Goal: Information Seeking & Learning: Learn about a topic

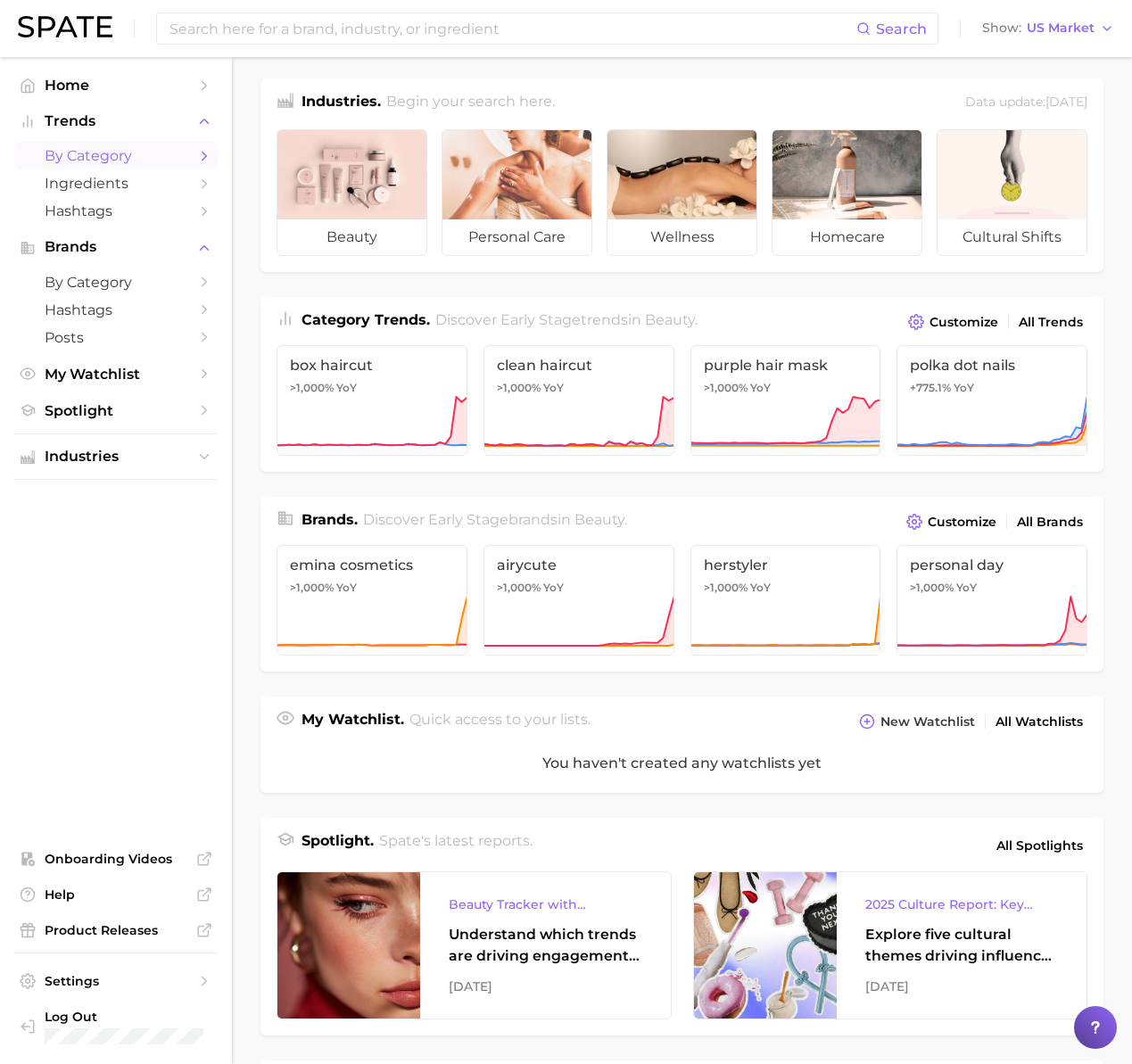
scroll to position [9, 0]
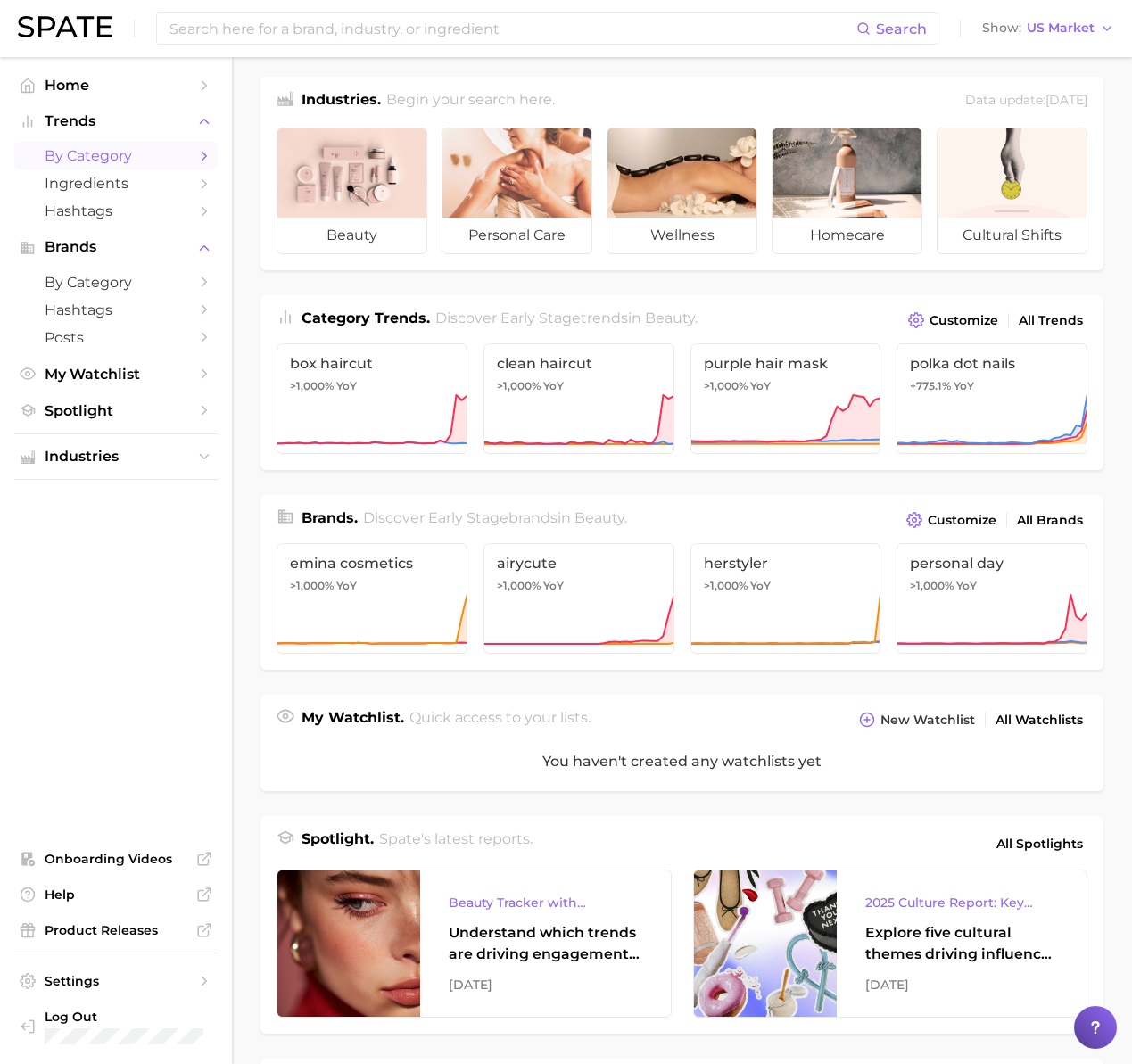
click at [111, 152] on span "by Category" at bounding box center [116, 156] width 143 height 17
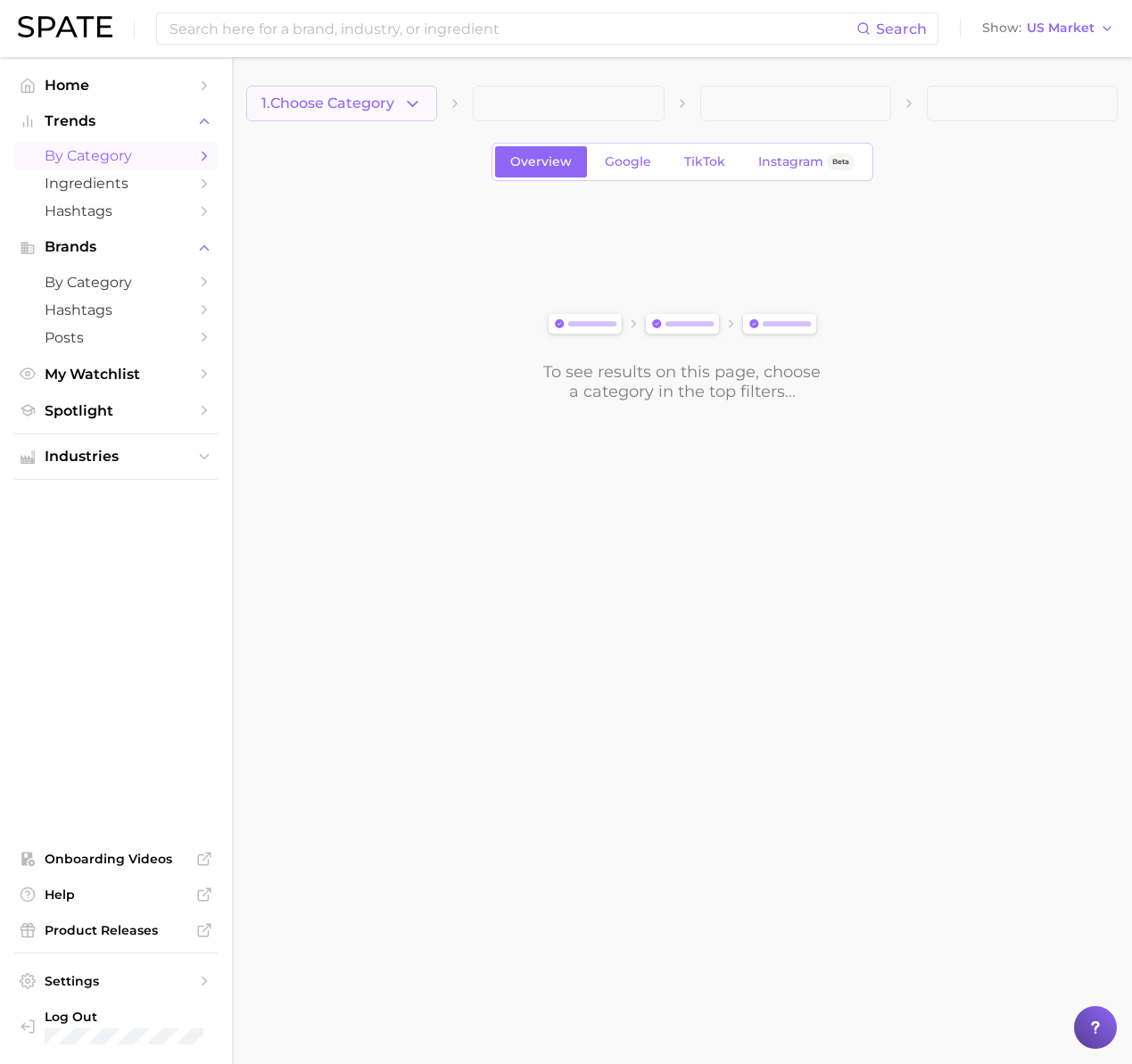
click at [420, 109] on icon "button" at bounding box center [413, 104] width 19 height 19
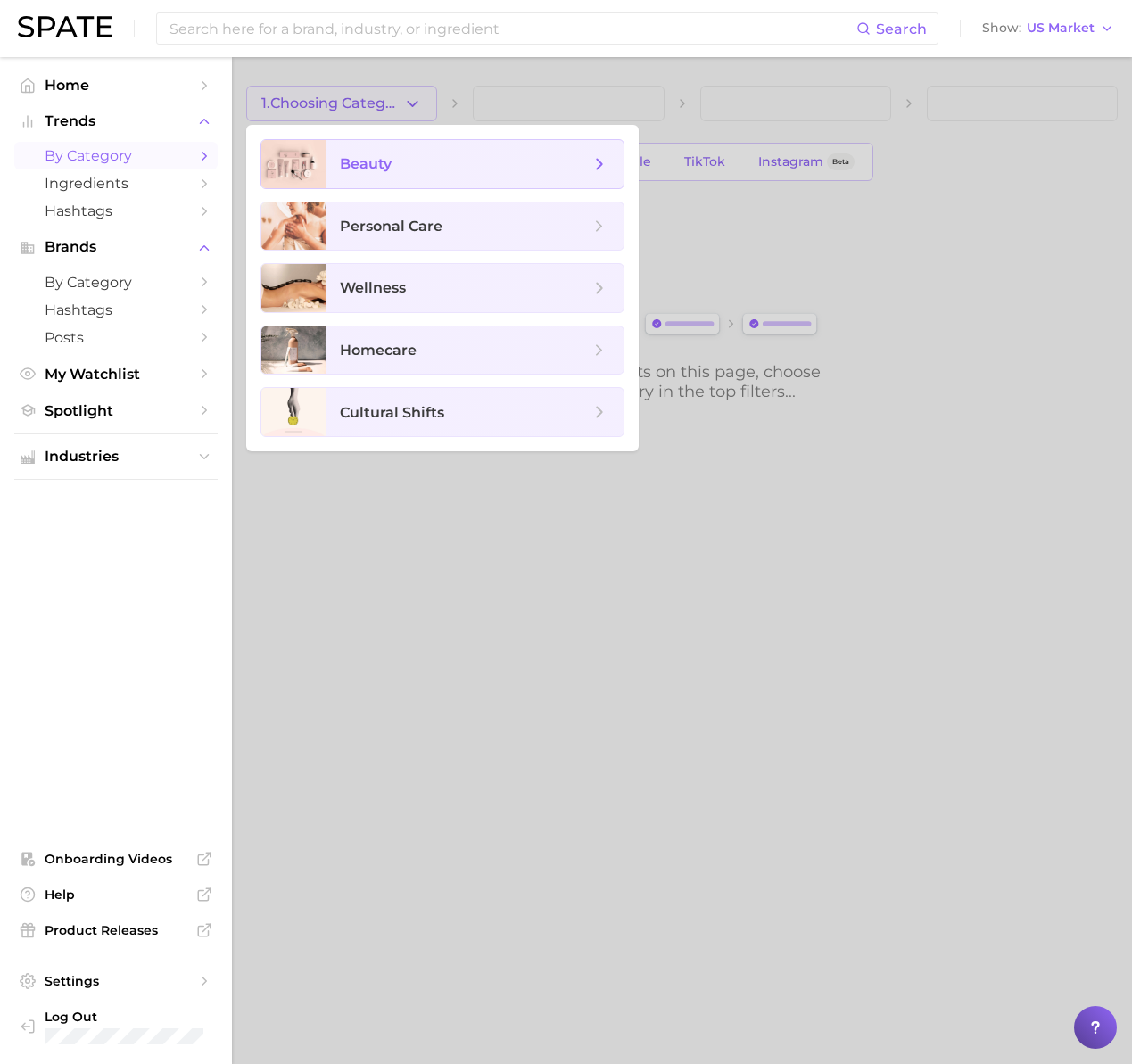
click at [387, 183] on span "beauty" at bounding box center [474, 164] width 298 height 48
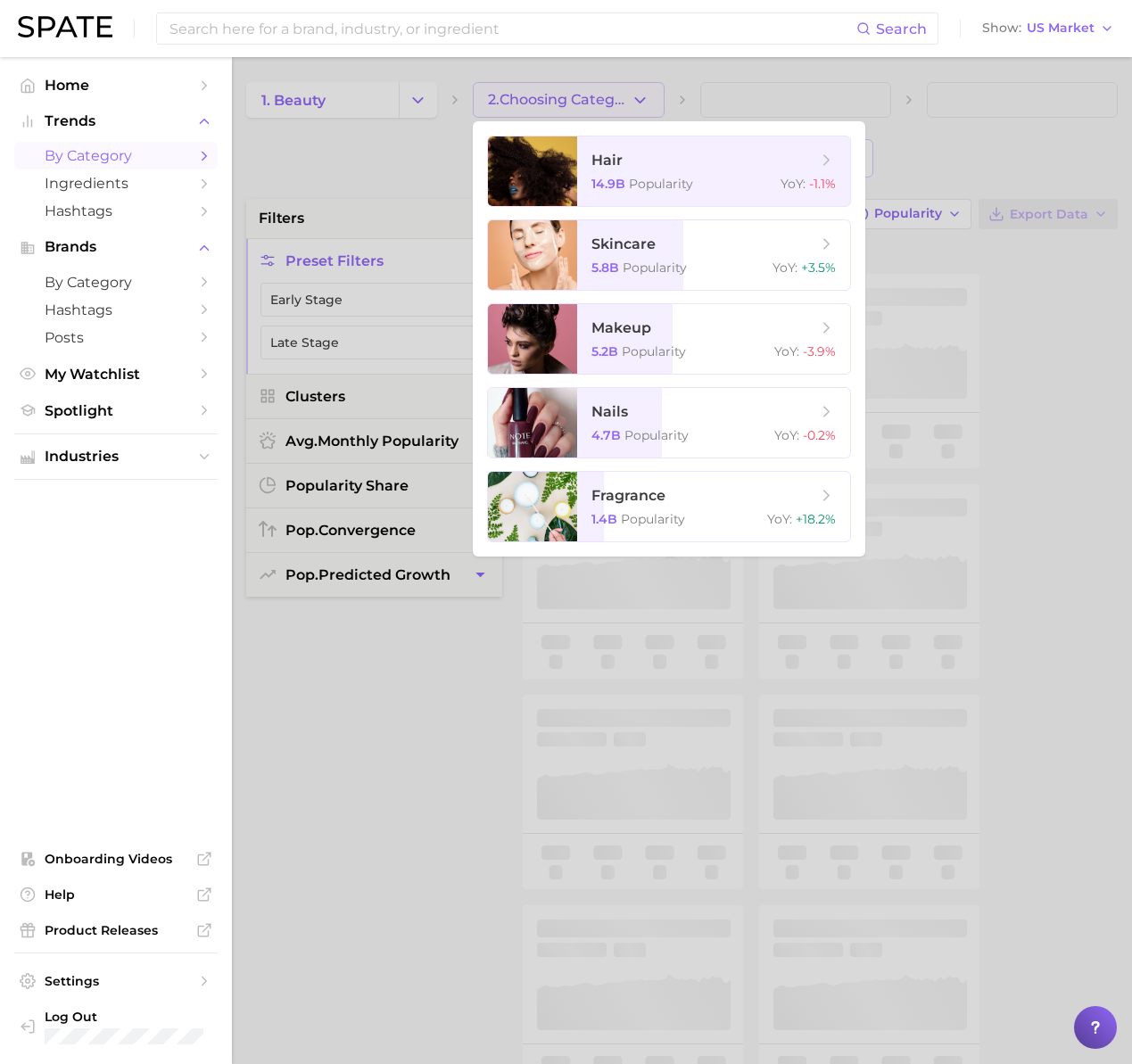
scroll to position [7, 0]
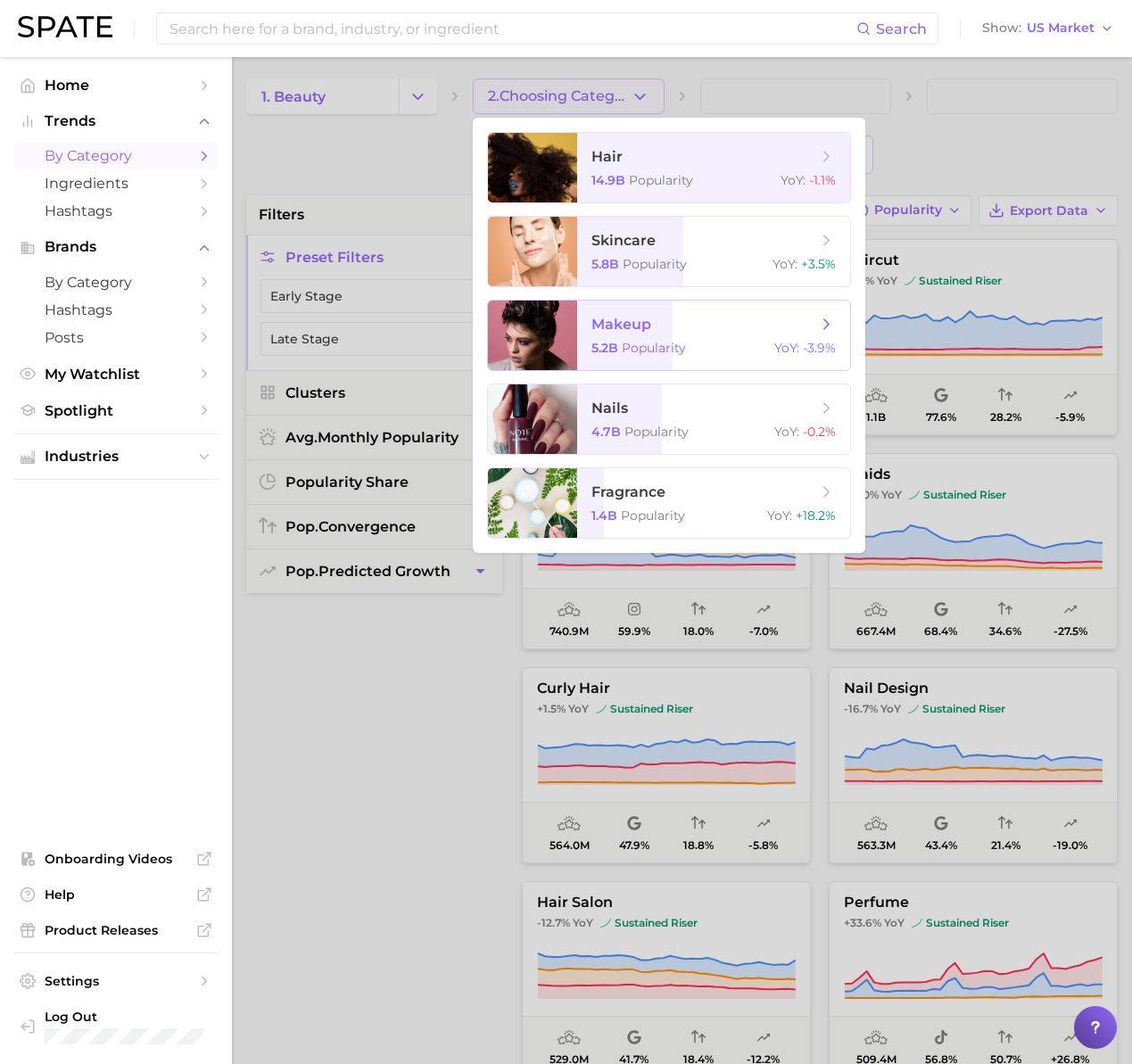
click at [640, 335] on span "makeup 5.2b Popularity YoY : -3.9%" at bounding box center [713, 335] width 273 height 70
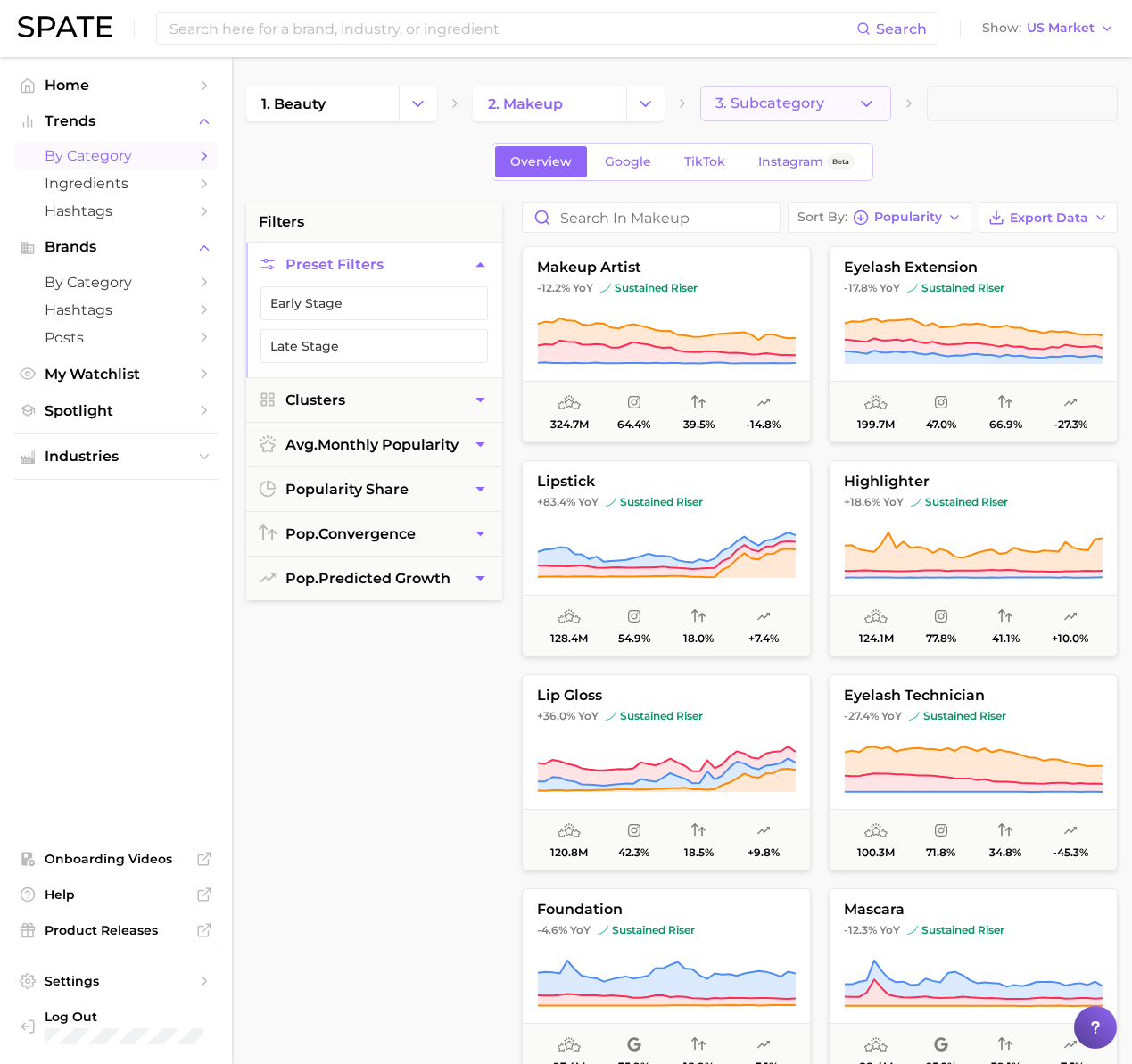
click at [822, 99] on button "3. Subcategory" at bounding box center [795, 103] width 191 height 35
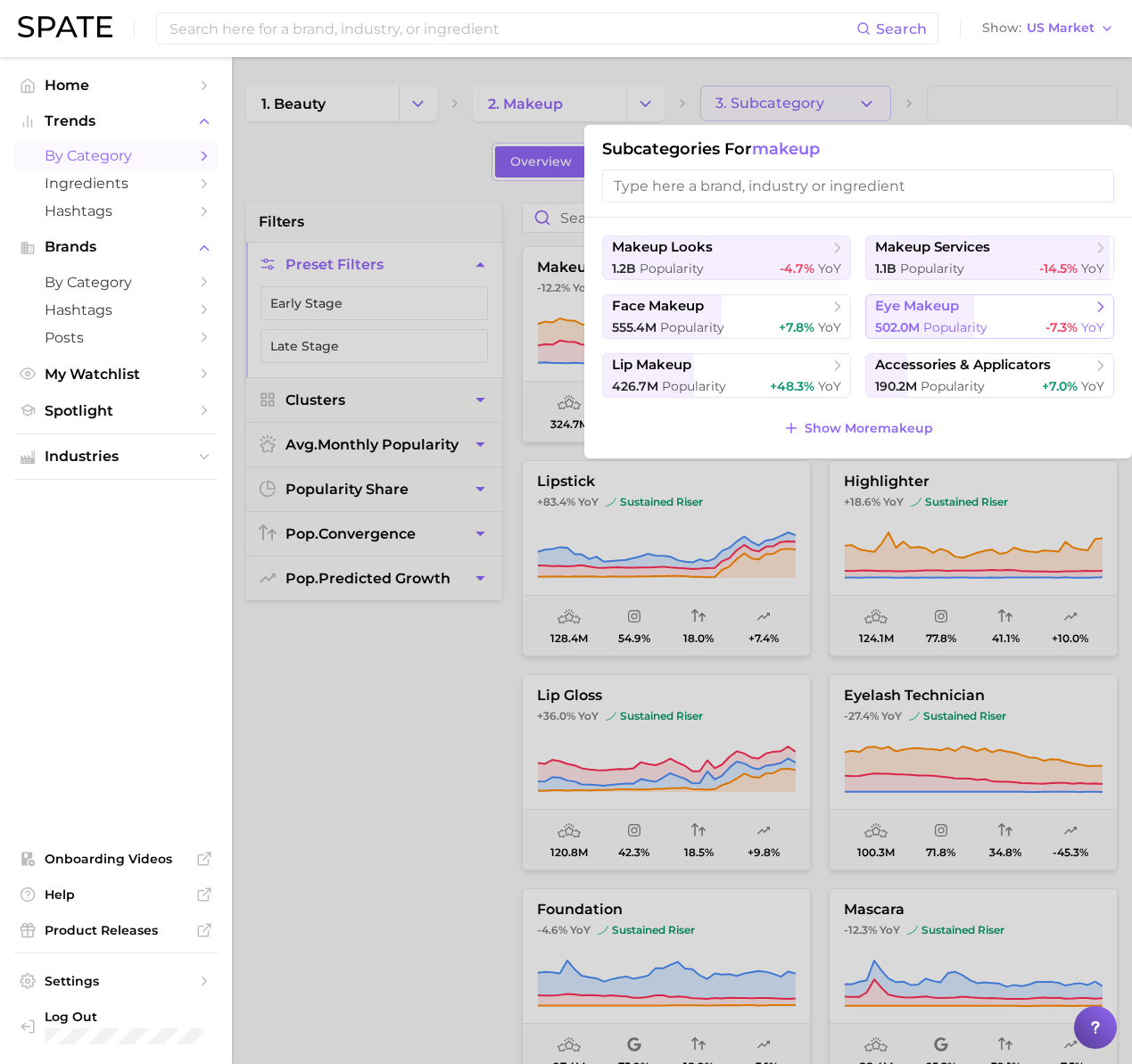
click at [907, 317] on button "eye makeup 502.0m Popularity -7.3% YoY" at bounding box center [989, 316] width 248 height 44
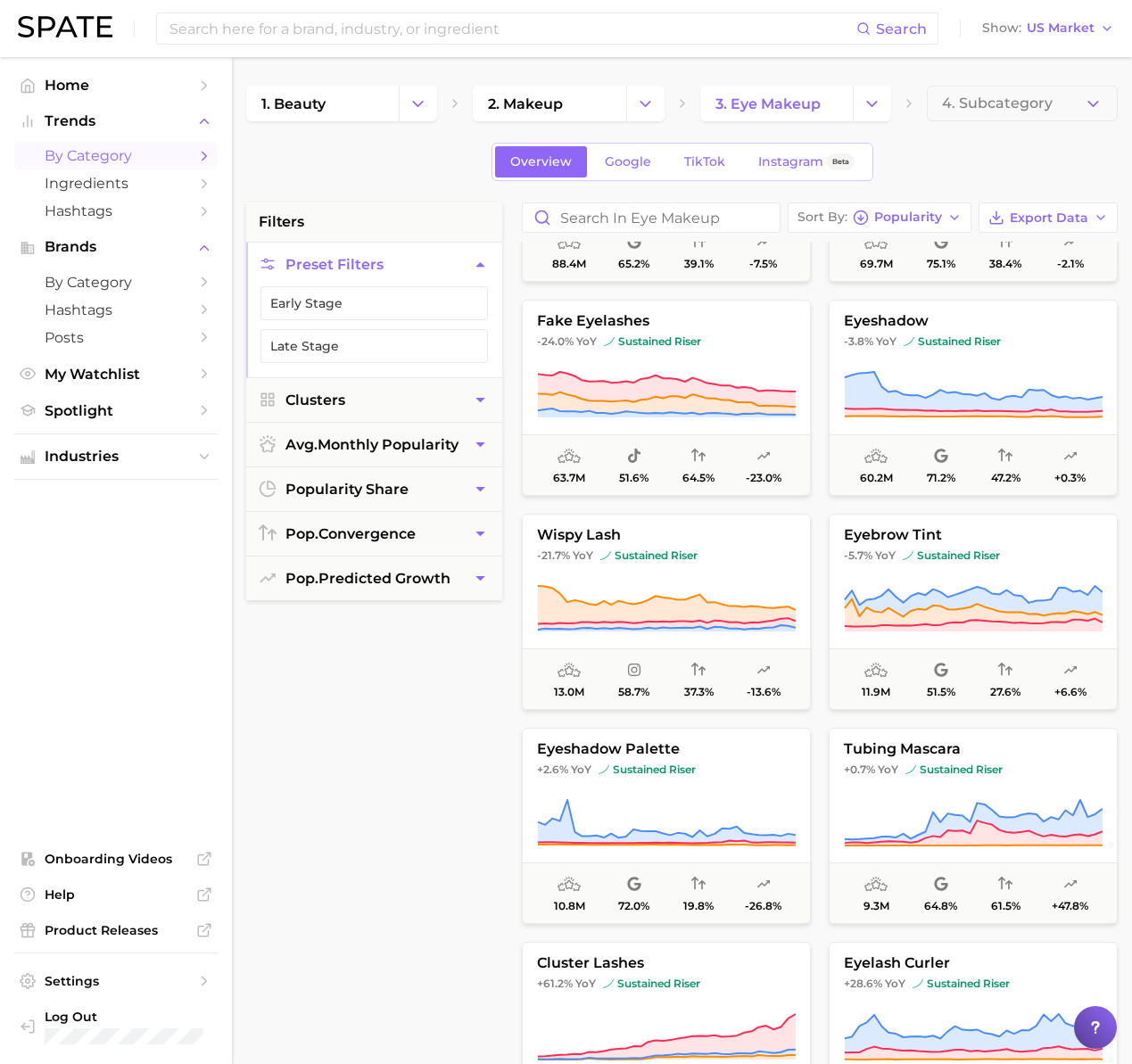
scroll to position [161, 0]
click at [1018, 343] on span "-3.8% YoY sustained riser" at bounding box center [973, 340] width 287 height 14
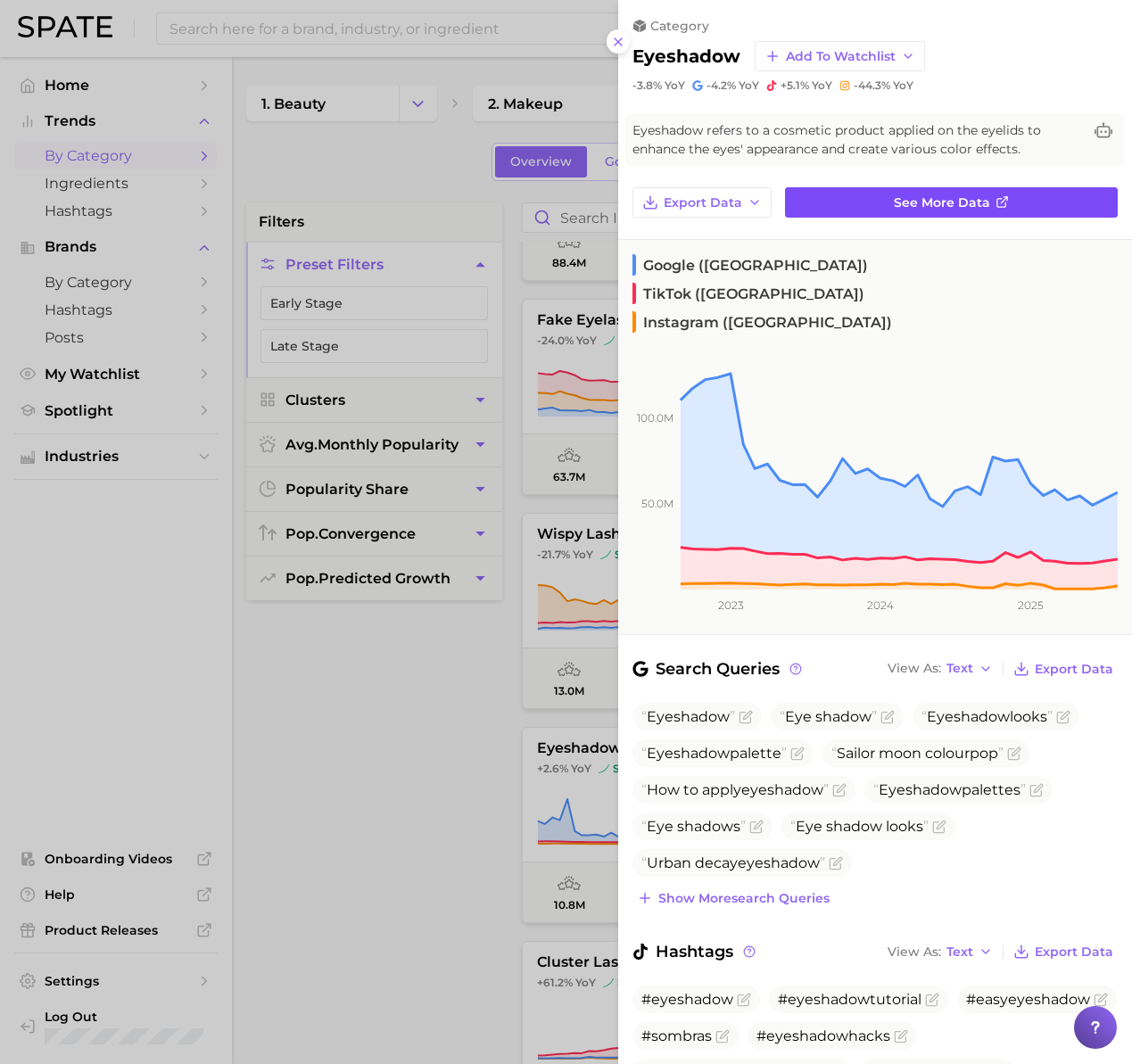
click at [994, 210] on link "See more data" at bounding box center [950, 202] width 333 height 31
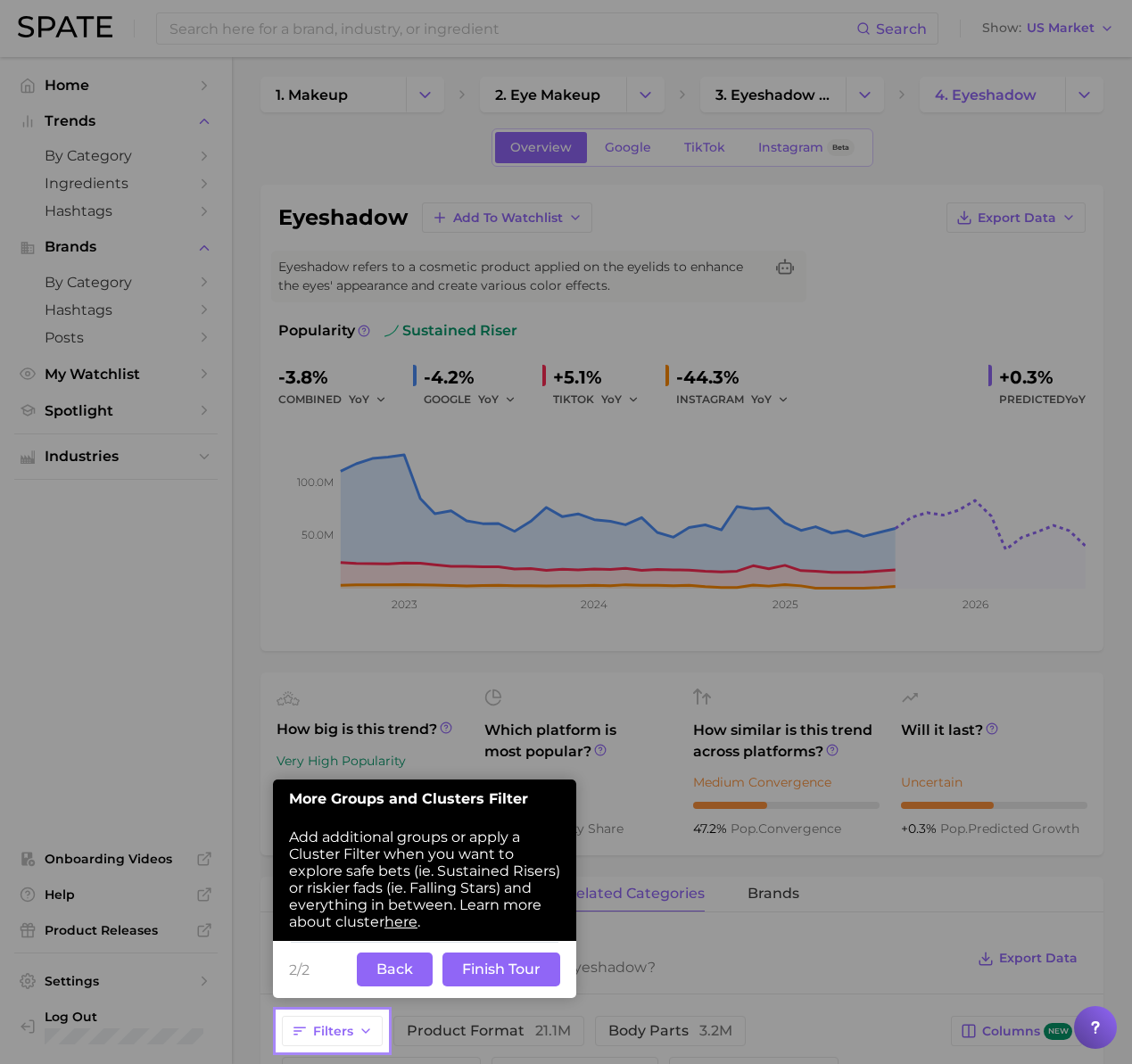
scroll to position [6, 0]
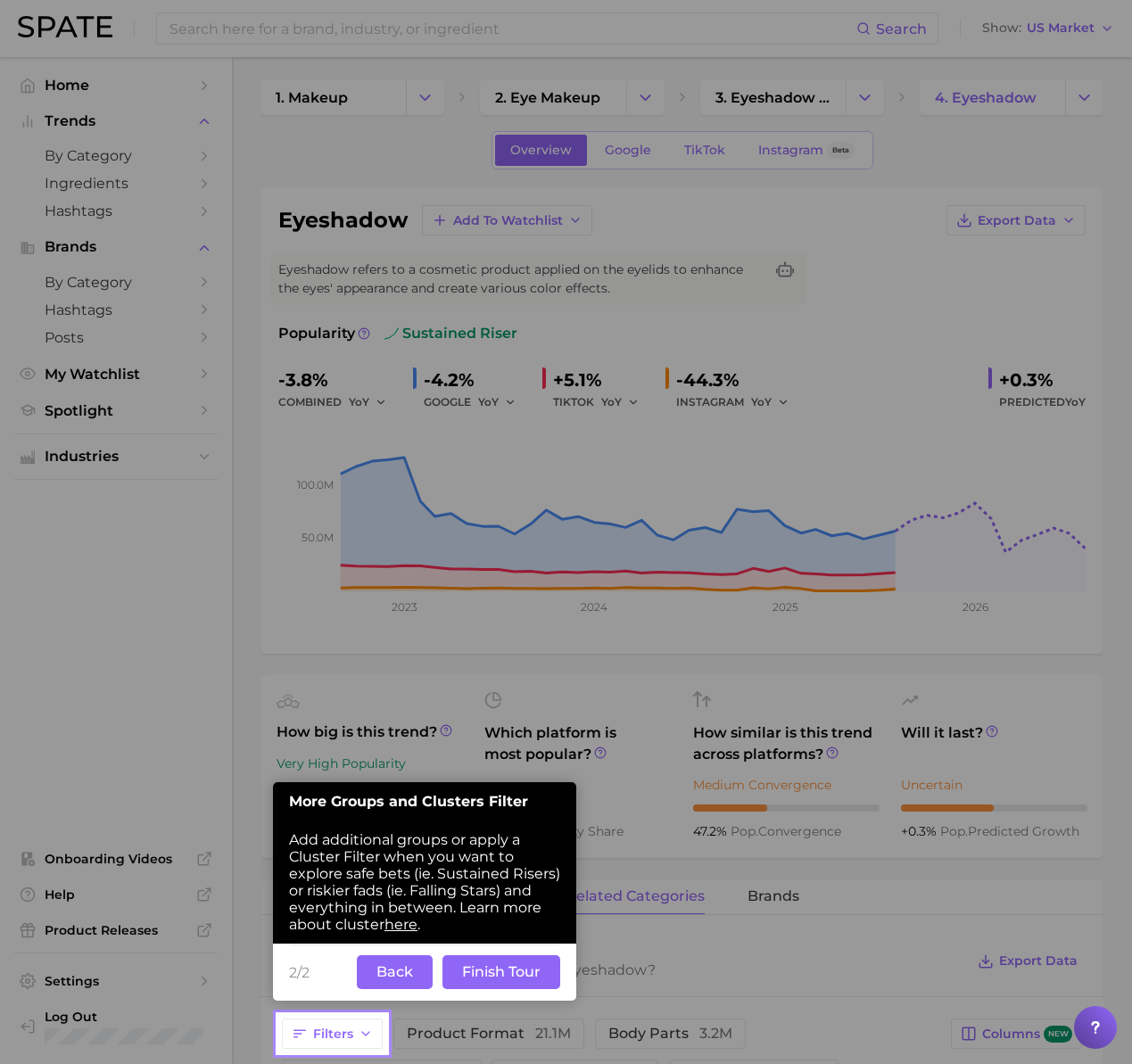
drag, startPoint x: 393, startPoint y: 331, endPoint x: 385, endPoint y: 410, distance: 79.4
click at [368, 433] on div at bounding box center [332, 507] width 109 height 1014
click at [348, 360] on div at bounding box center [332, 507] width 109 height 1014
click at [359, 184] on div at bounding box center [332, 507] width 109 height 1014
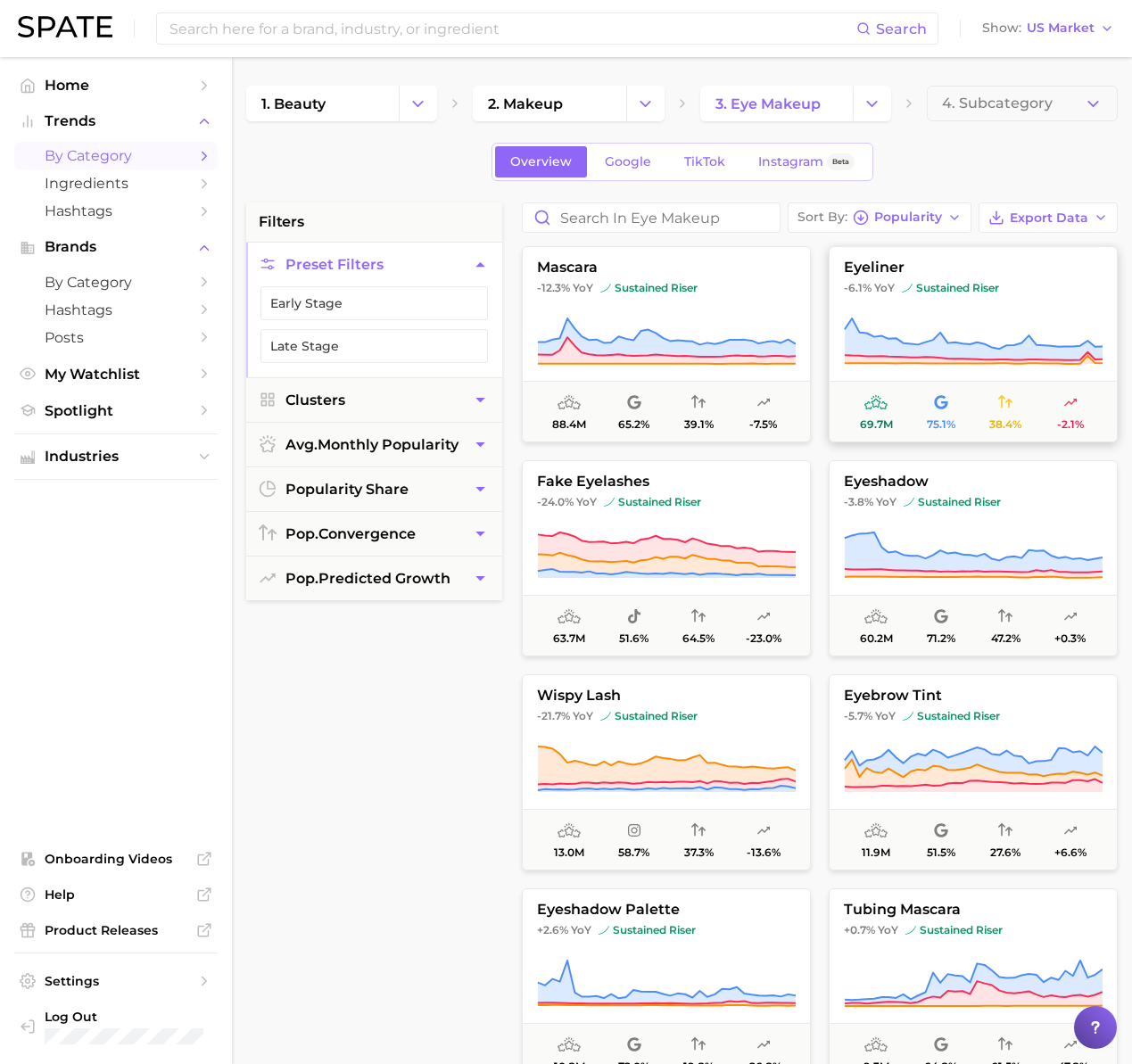
click at [1028, 285] on span "-6.1% YoY sustained riser" at bounding box center [973, 287] width 287 height 14
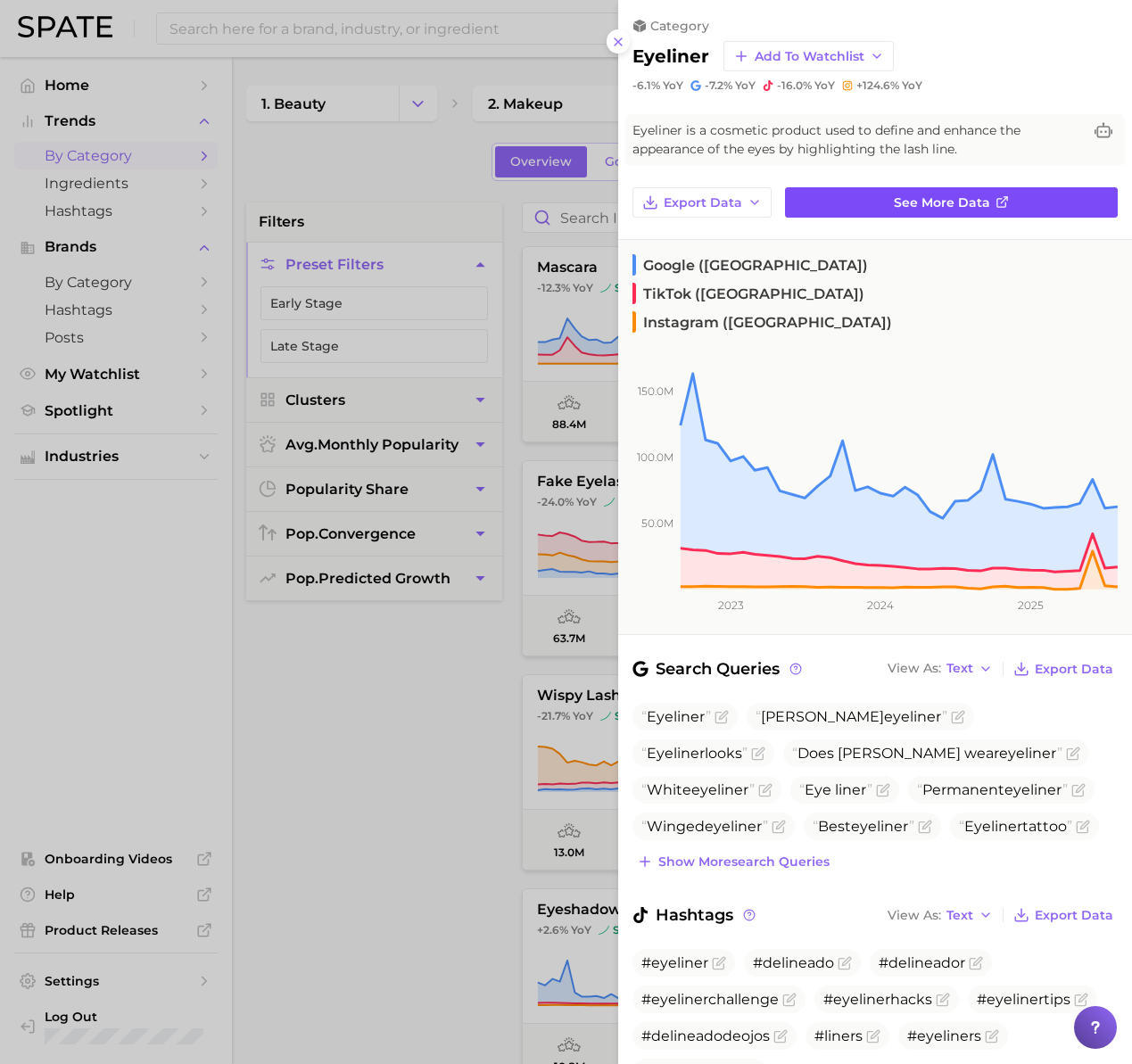
click at [973, 203] on span "See more data" at bounding box center [942, 203] width 96 height 15
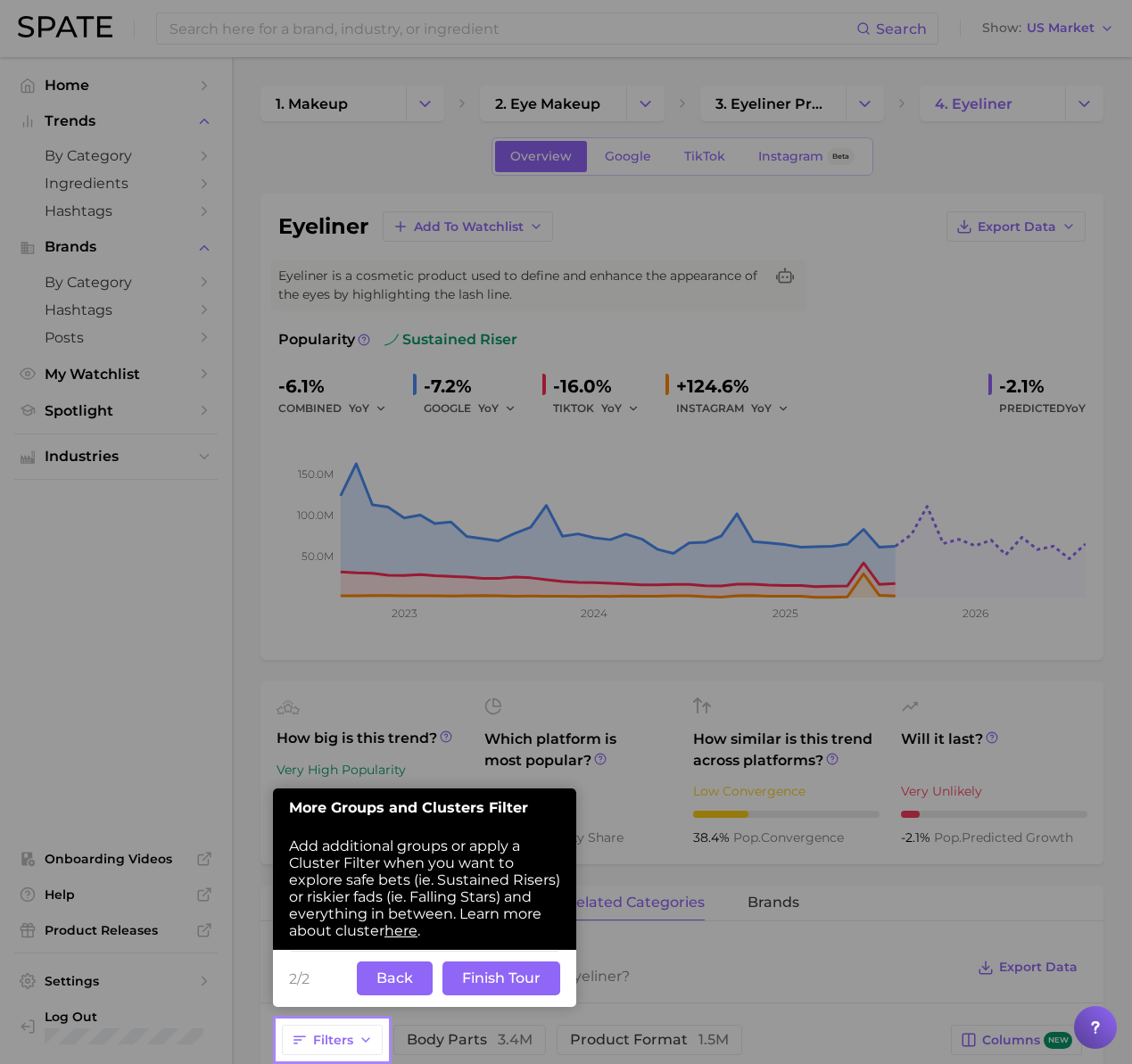
click at [489, 977] on button "Finish Tour" at bounding box center [501, 978] width 118 height 34
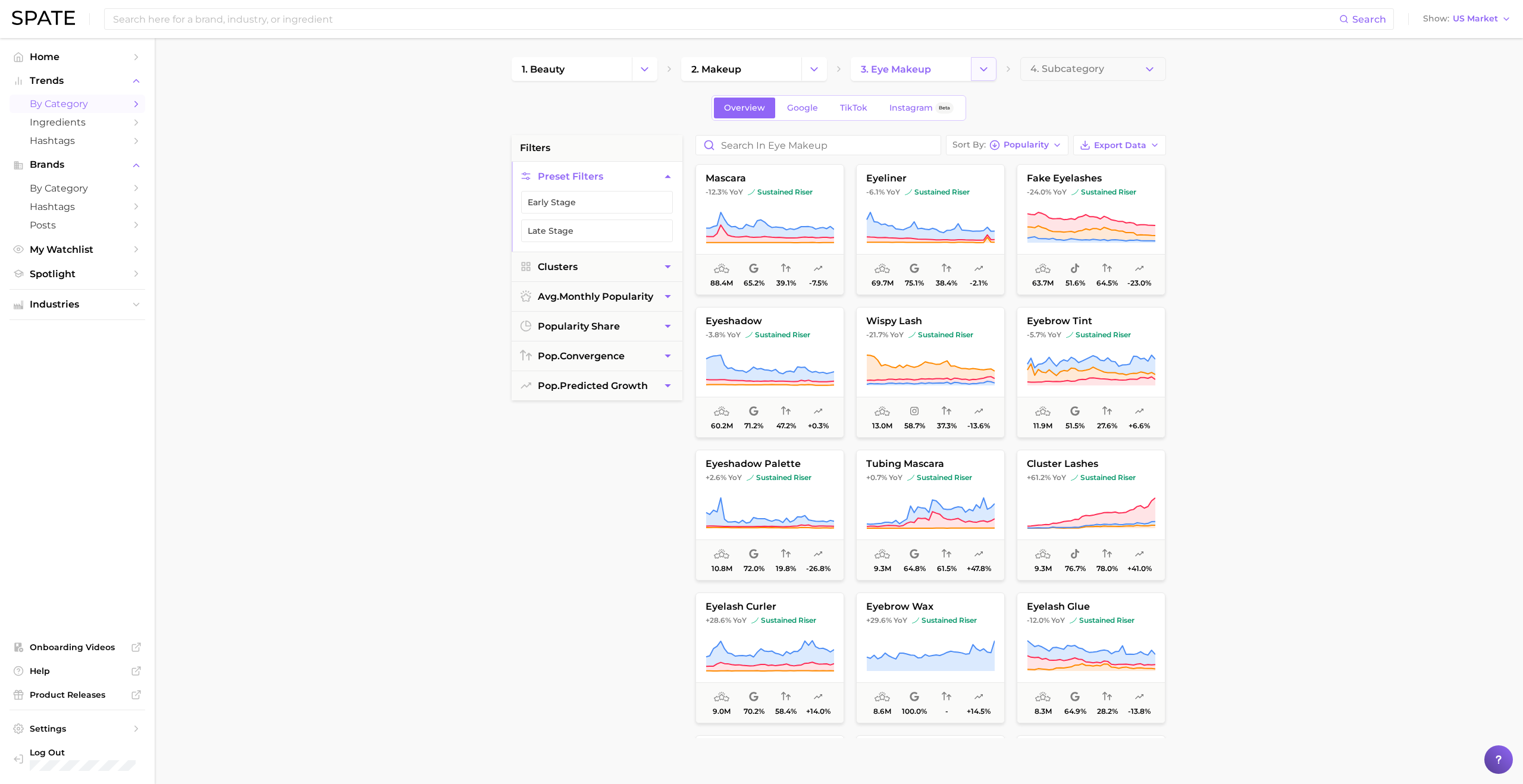
click at [755, 66] on icon "Change Category" at bounding box center [984, 69] width 12 height 12
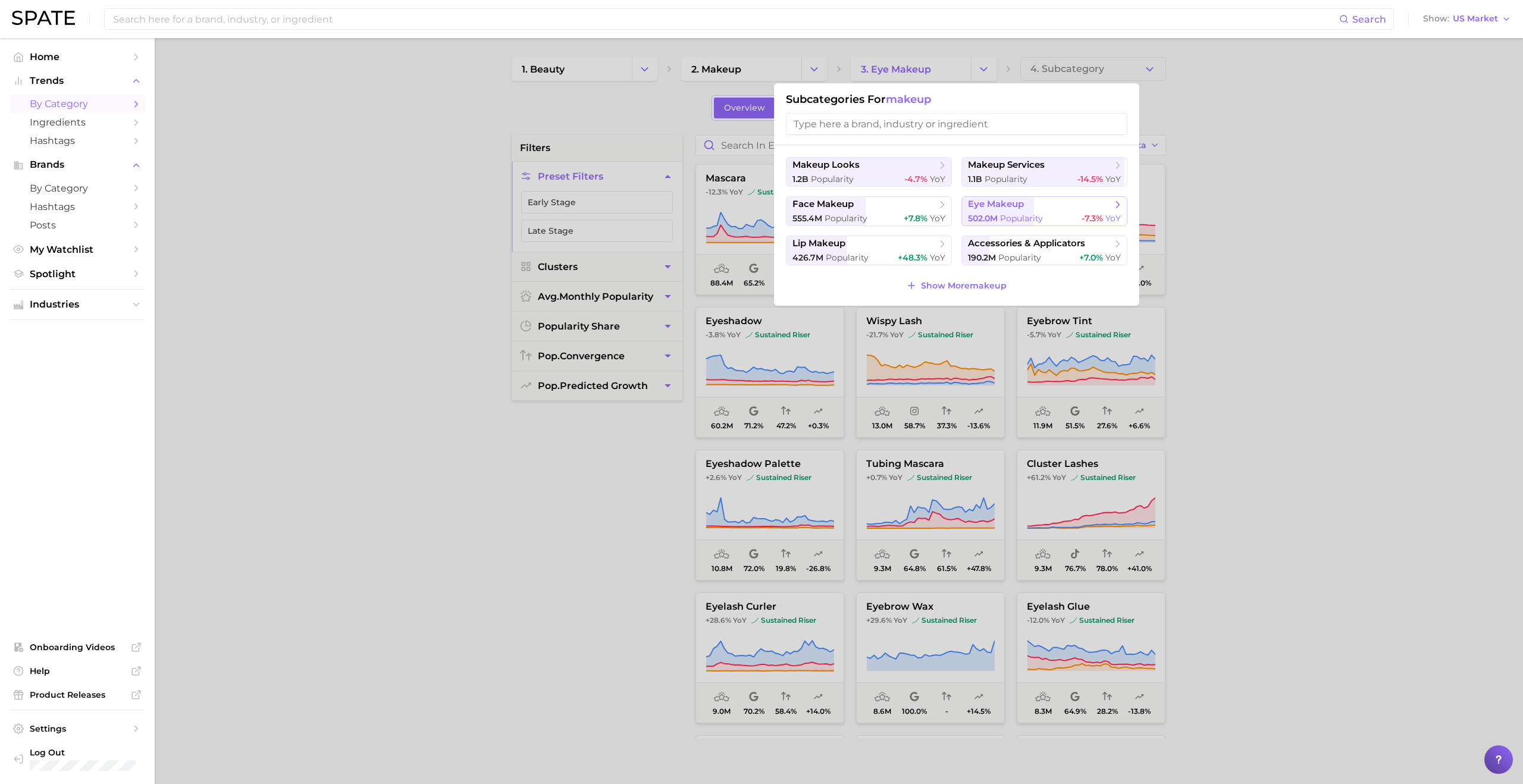
click at [755, 211] on button "eye makeup 502.0m Popularity -7.3% YoY" at bounding box center [1044, 211] width 166 height 30
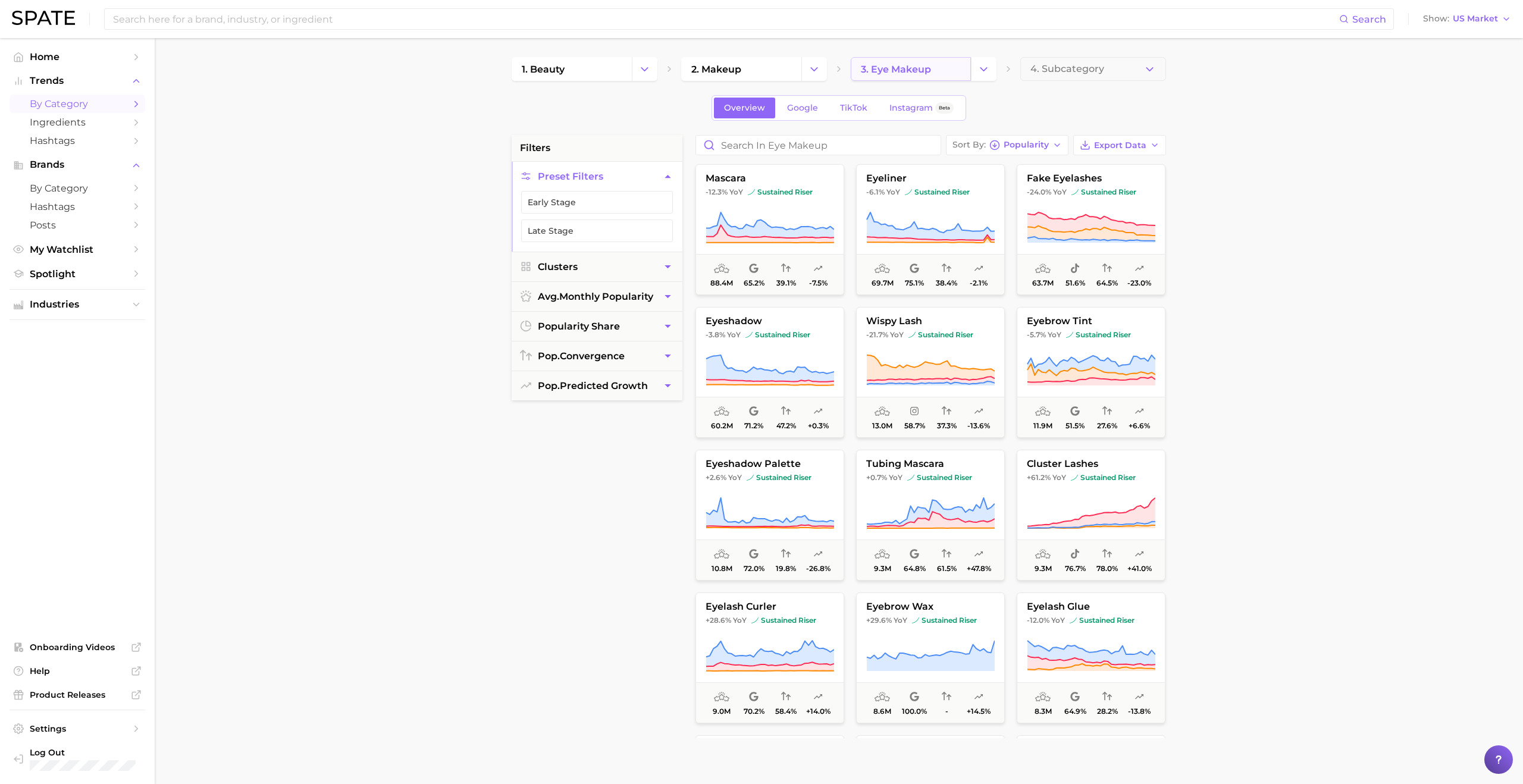
click at [755, 73] on span "3. eye makeup" at bounding box center [896, 69] width 71 height 11
click at [755, 68] on icon "Change Category" at bounding box center [984, 69] width 12 height 12
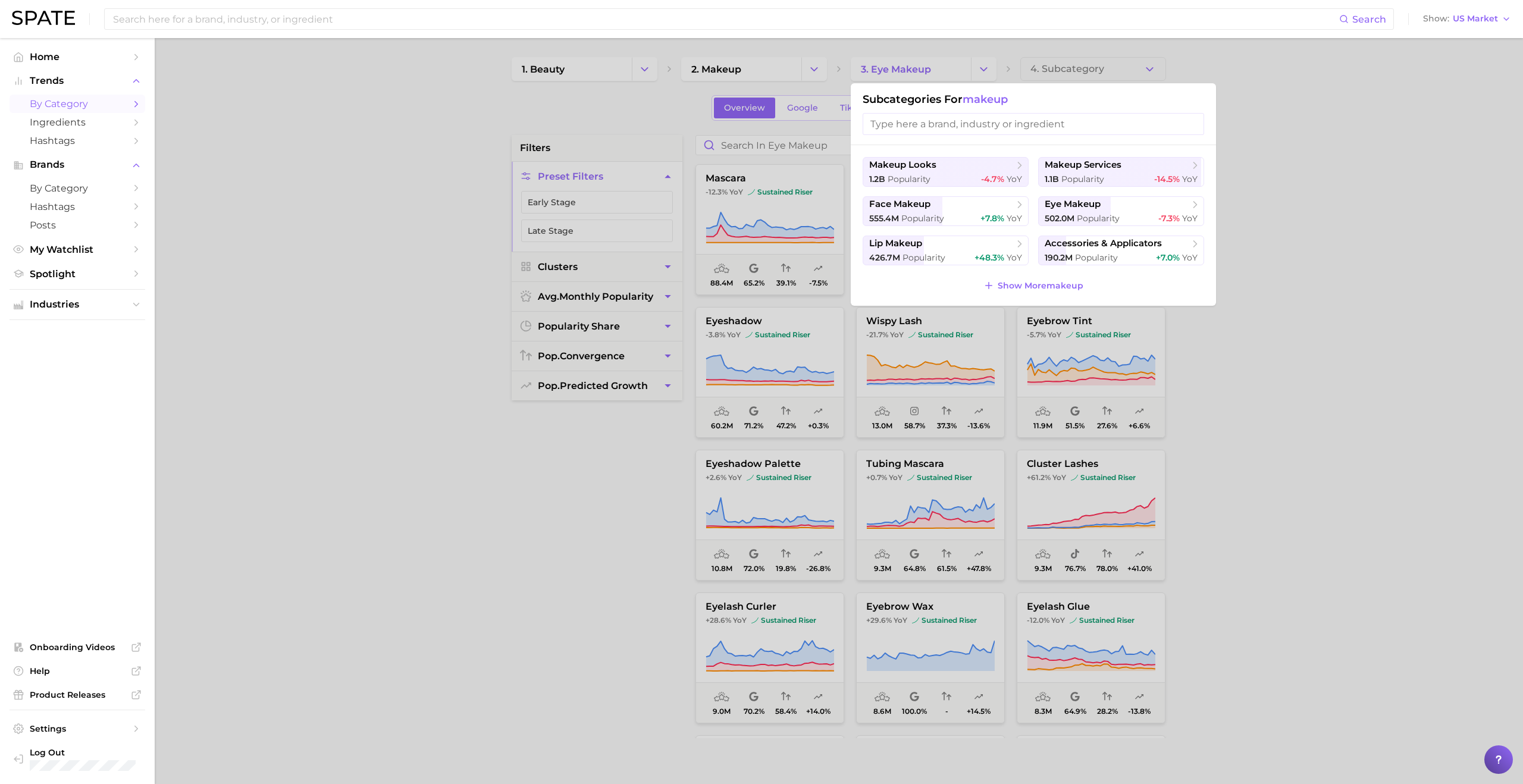
click at [637, 538] on div at bounding box center [762, 392] width 1523 height 784
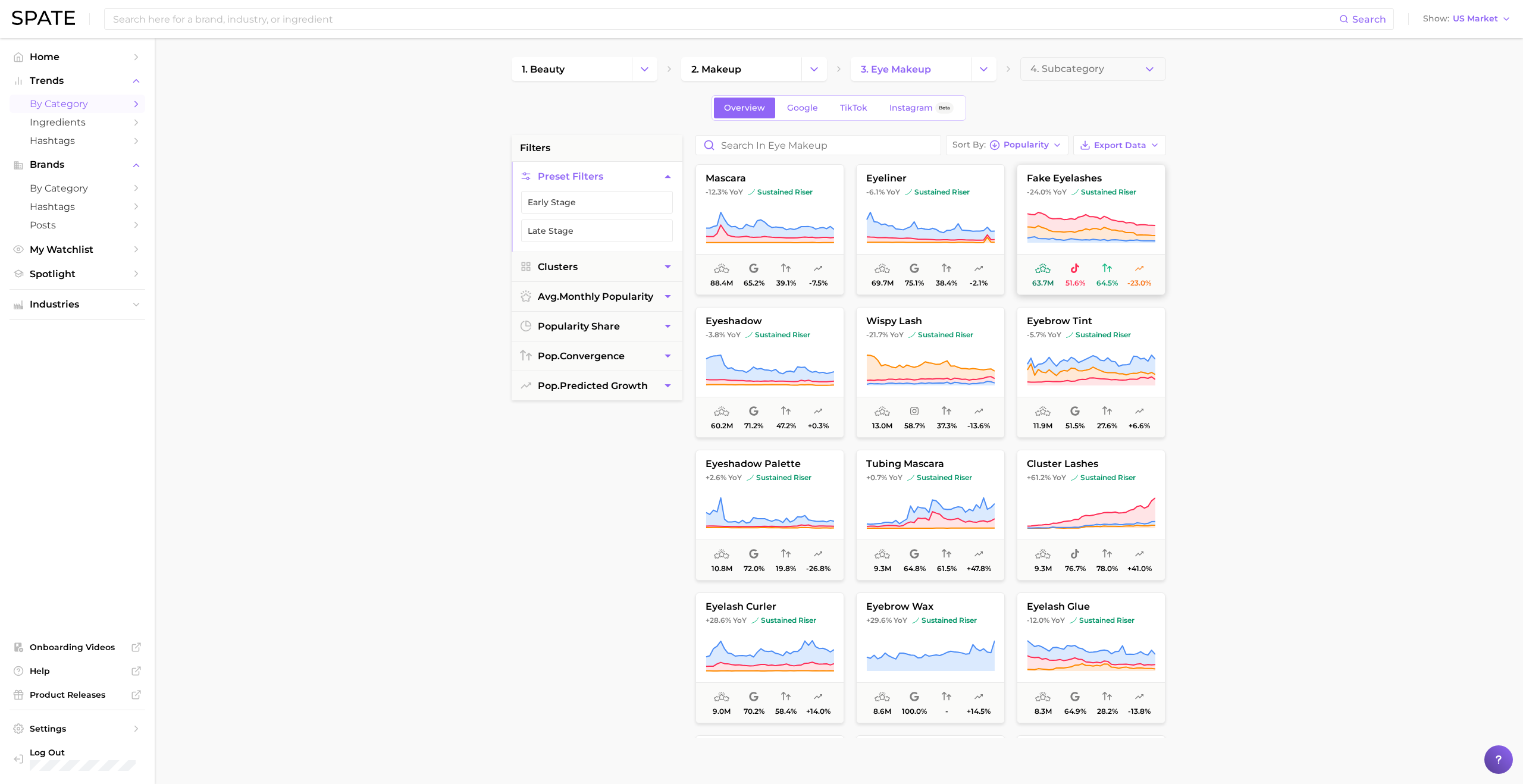
click at [755, 230] on icon at bounding box center [1091, 233] width 128 height 15
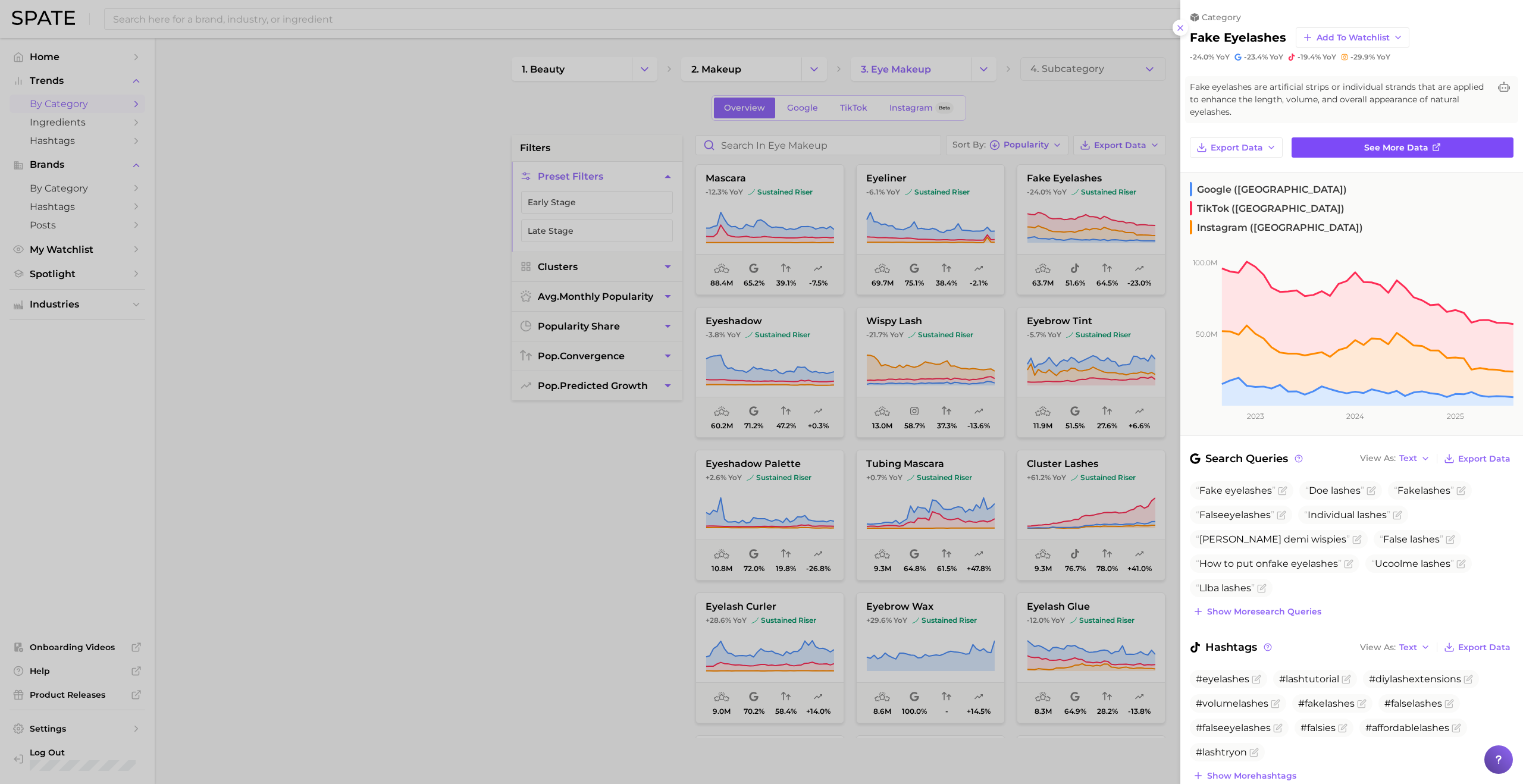
click at [755, 148] on link "See more data" at bounding box center [1402, 147] width 222 height 20
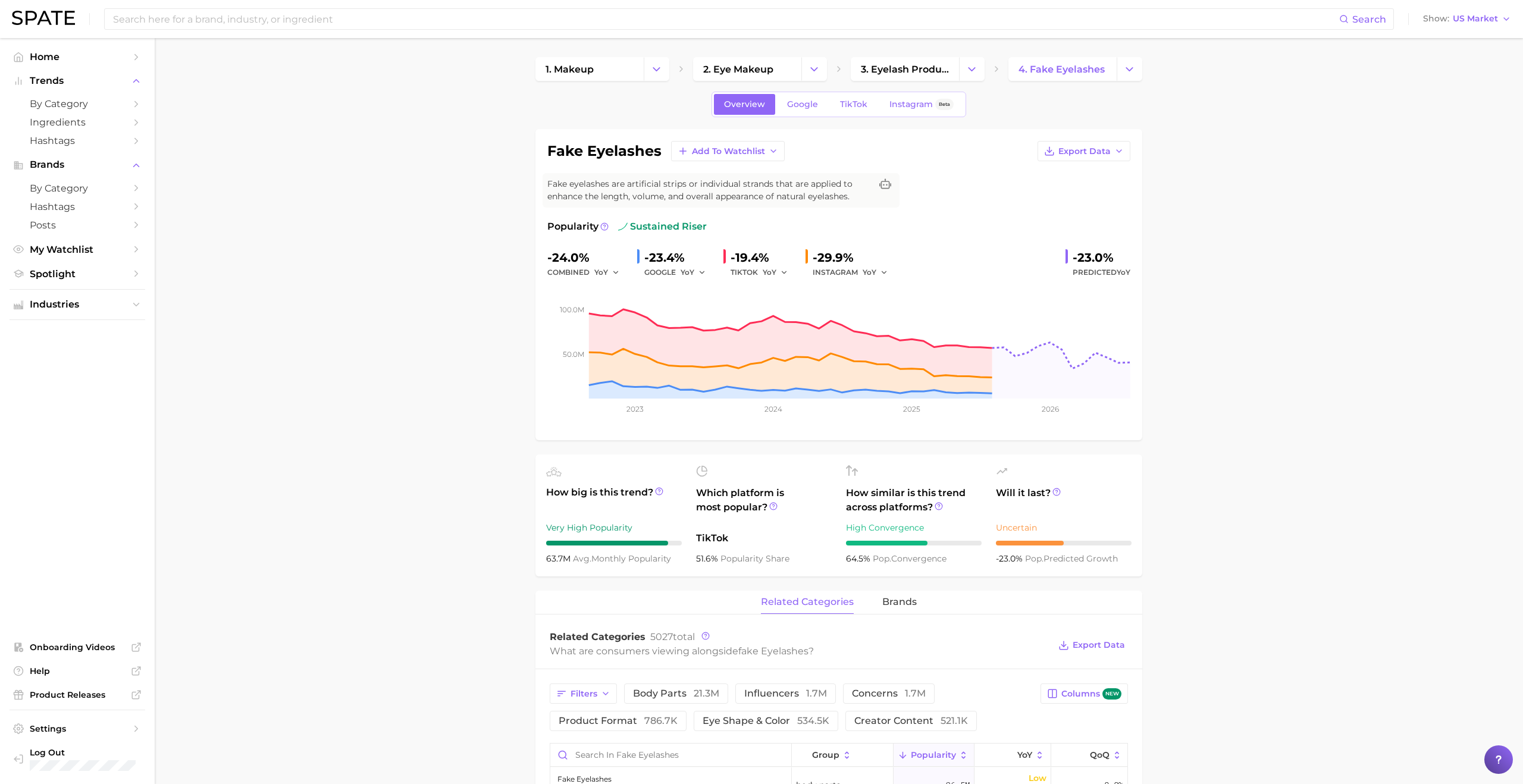
click at [53, 58] on span "Home" at bounding box center [77, 57] width 95 height 11
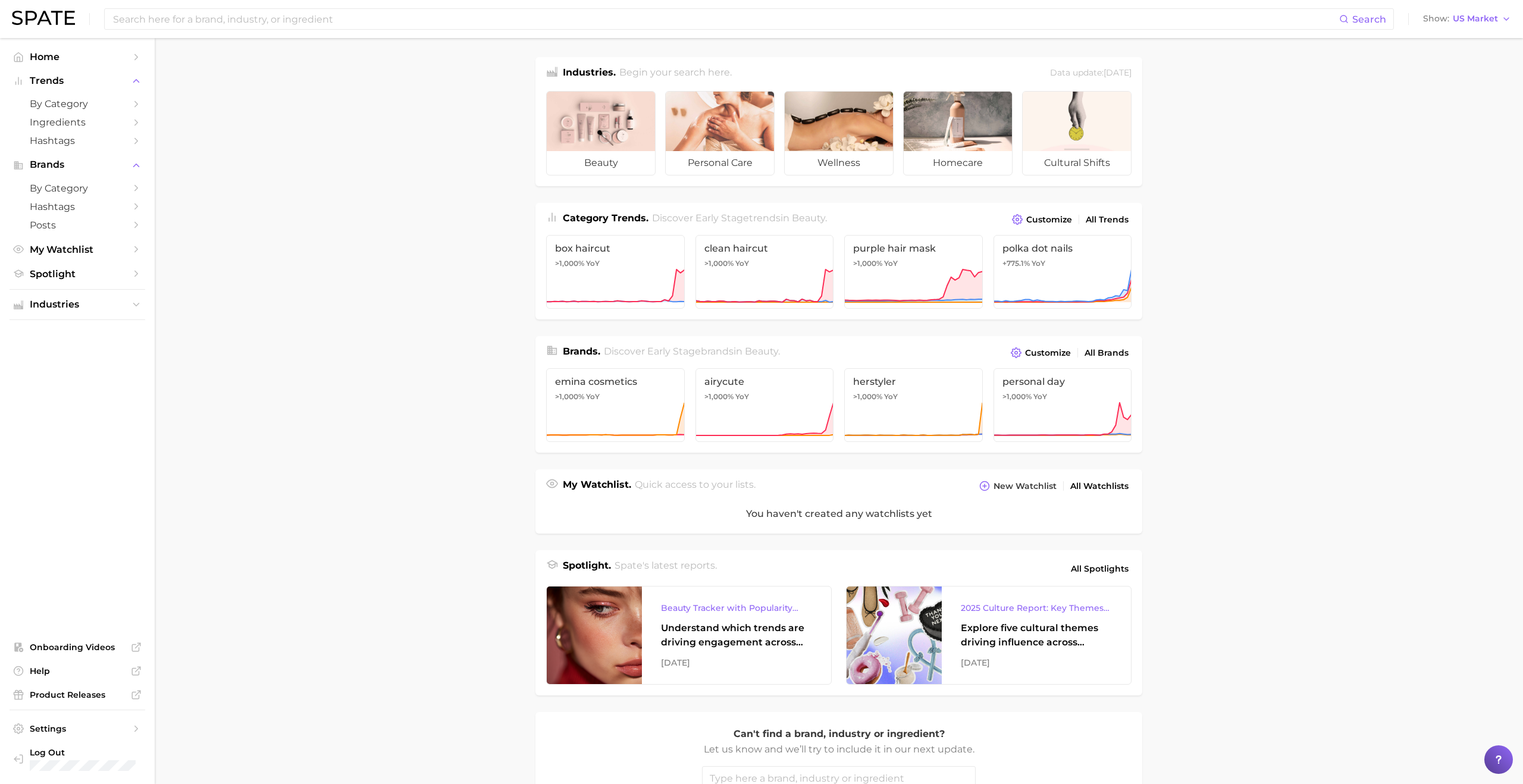
scroll to position [73, 0]
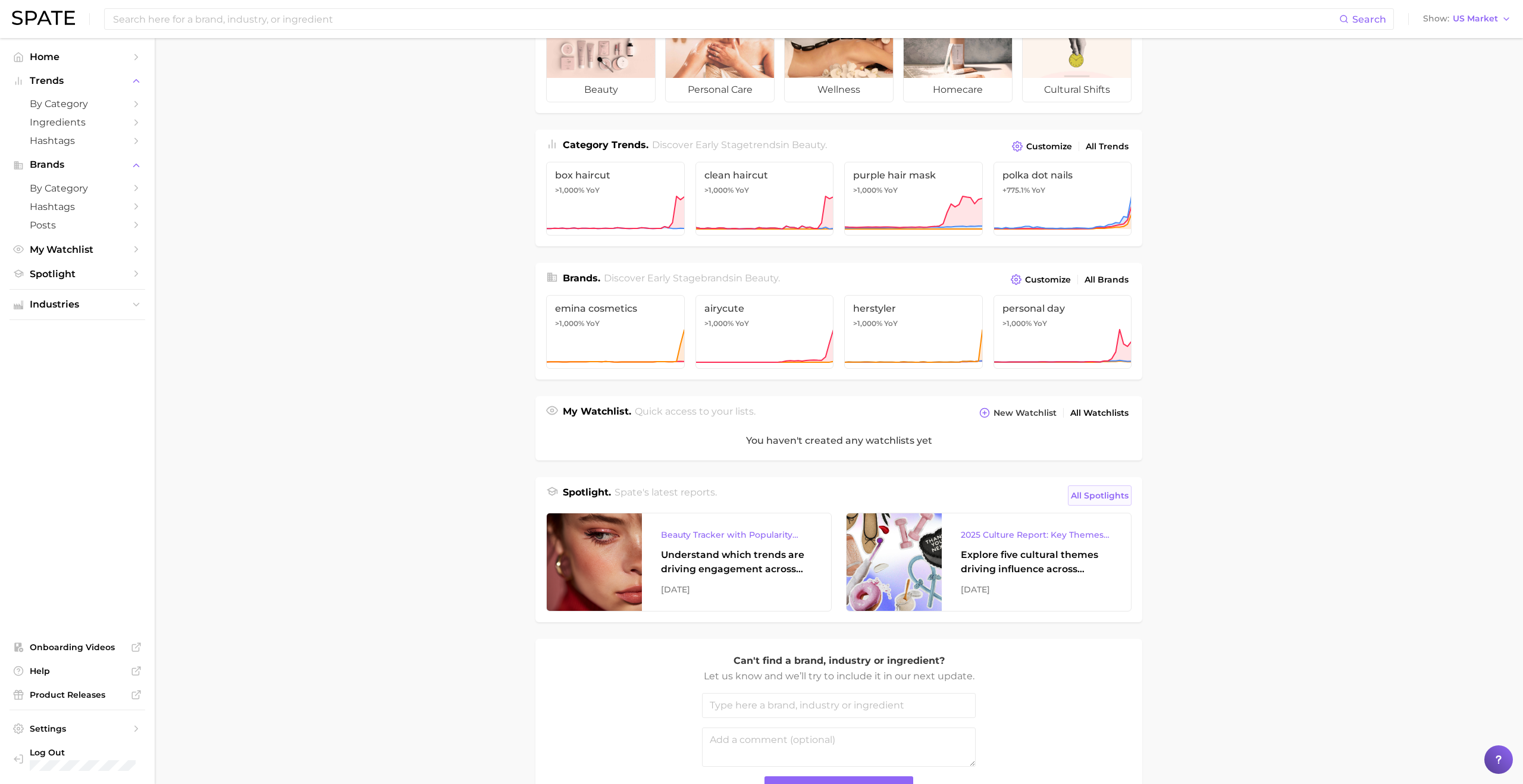
click at [755, 499] on span "All Spotlights" at bounding box center [1099, 495] width 58 height 14
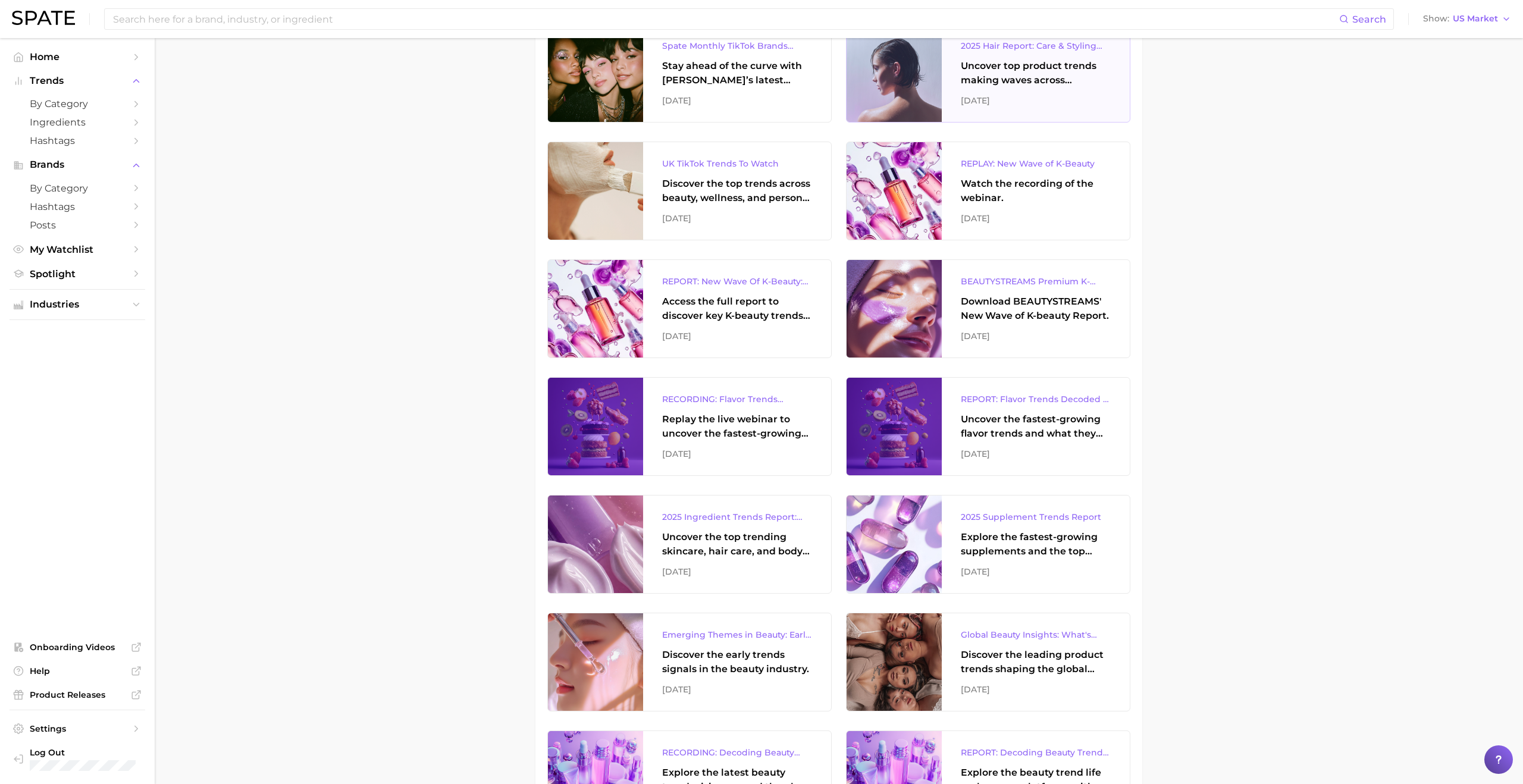
scroll to position [555, 0]
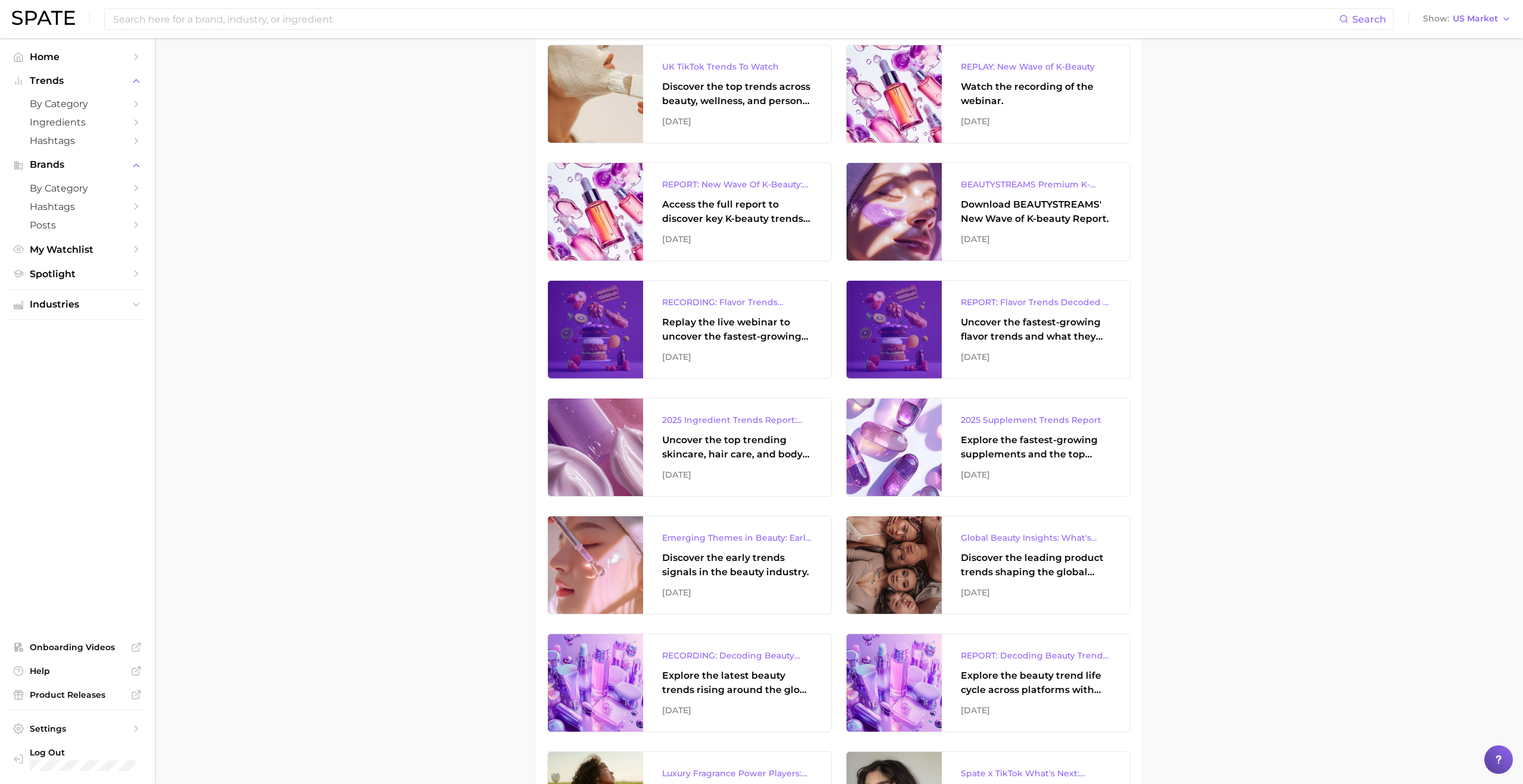
drag, startPoint x: 722, startPoint y: 417, endPoint x: 967, endPoint y: 3, distance: 481.1
